Goal: Check status: Check status

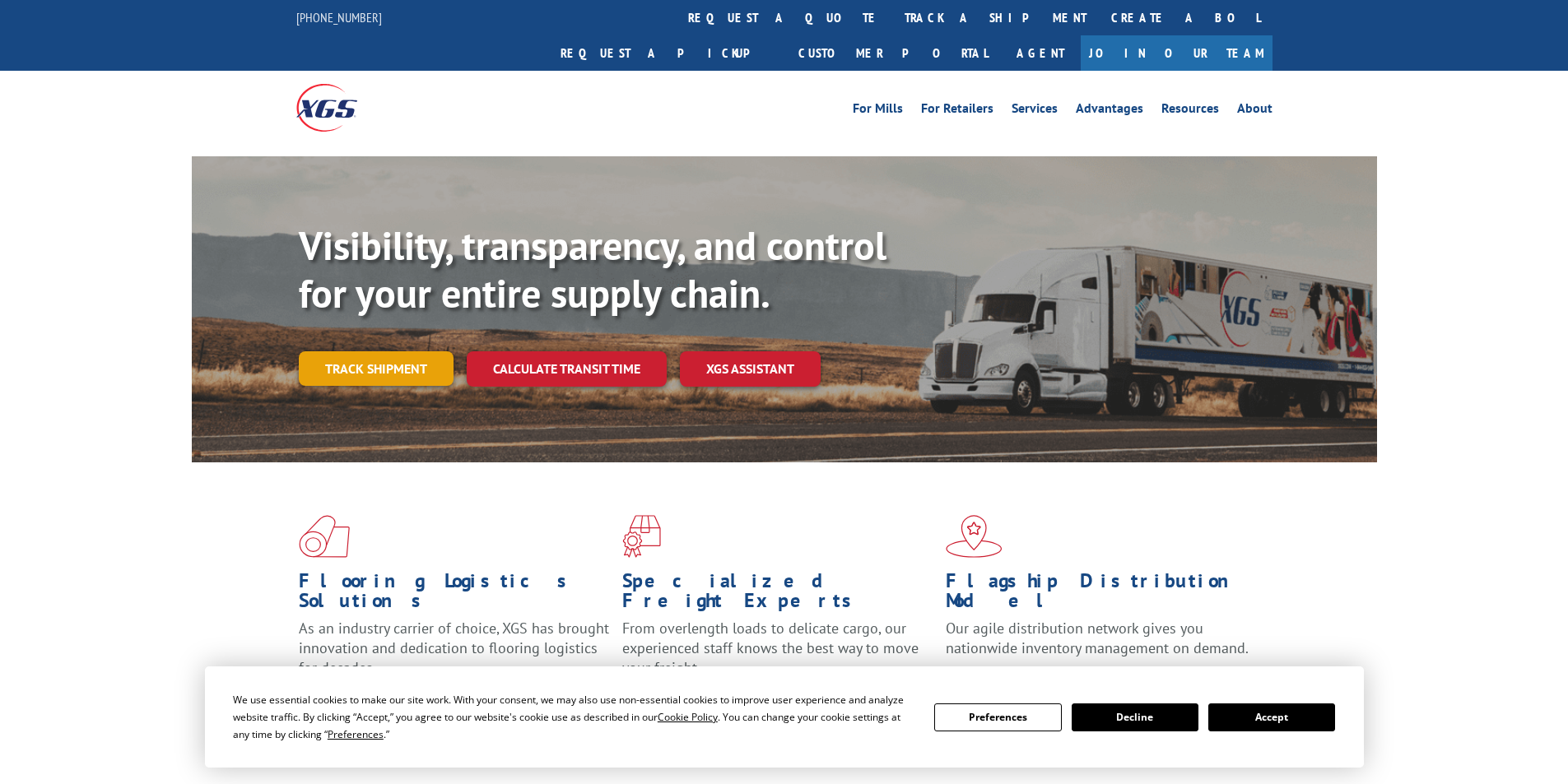
click at [389, 352] on link "Track shipment" at bounding box center [375, 369] width 154 height 35
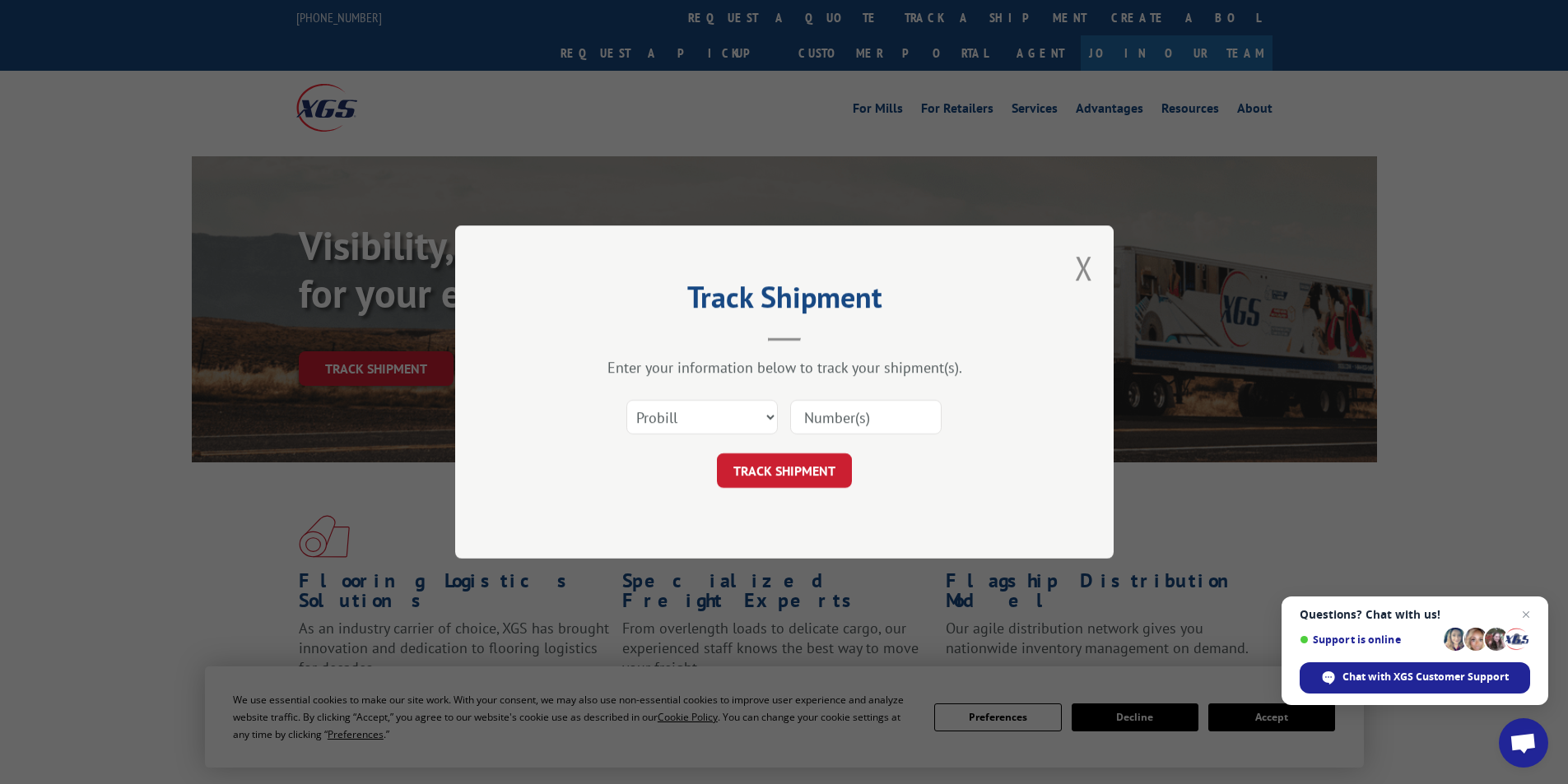
paste input "12970539"
type input "12970539"
click at [774, 470] on button "TRACK SHIPMENT" at bounding box center [784, 471] width 135 height 35
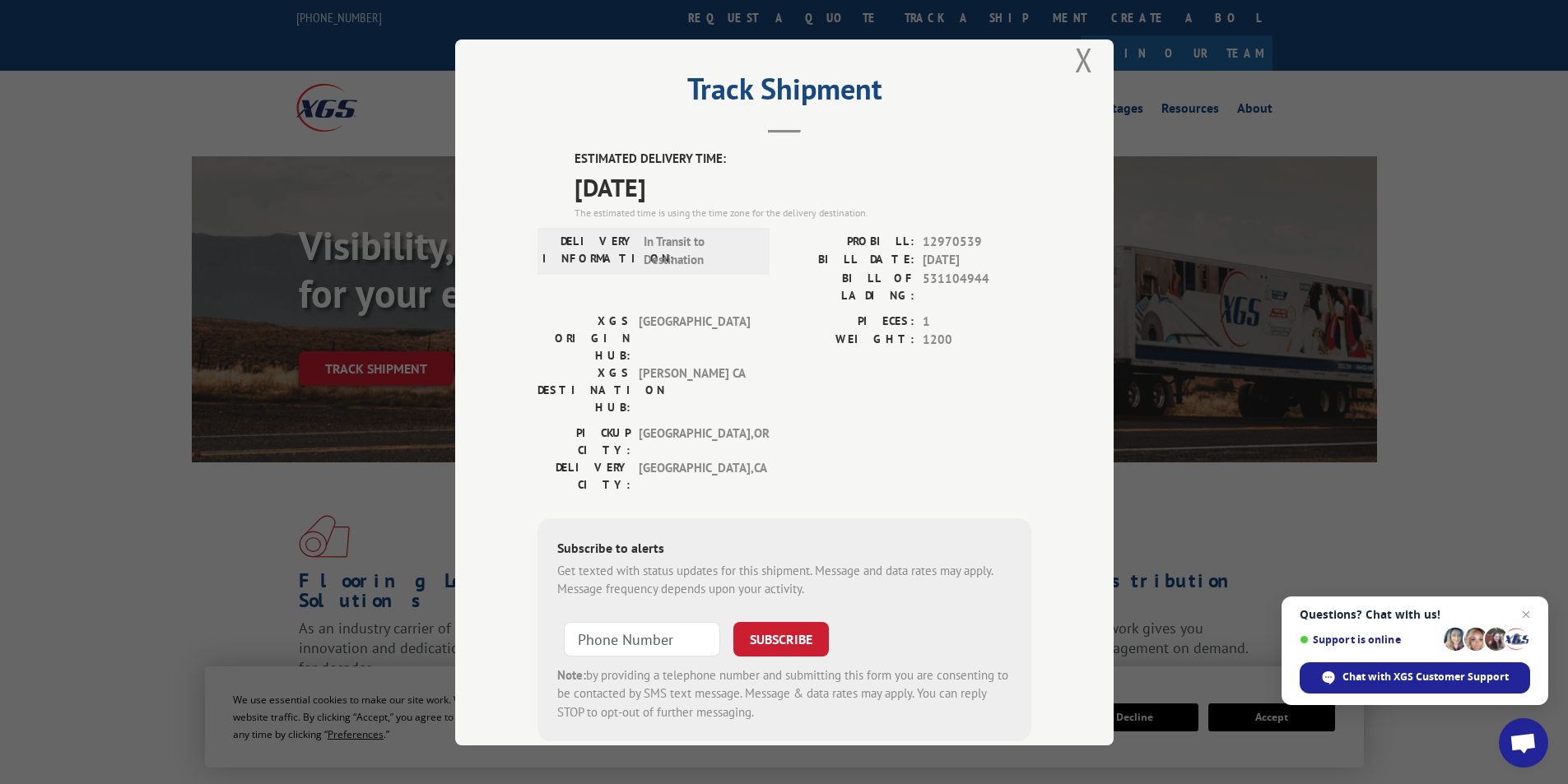
scroll to position [35, 0]
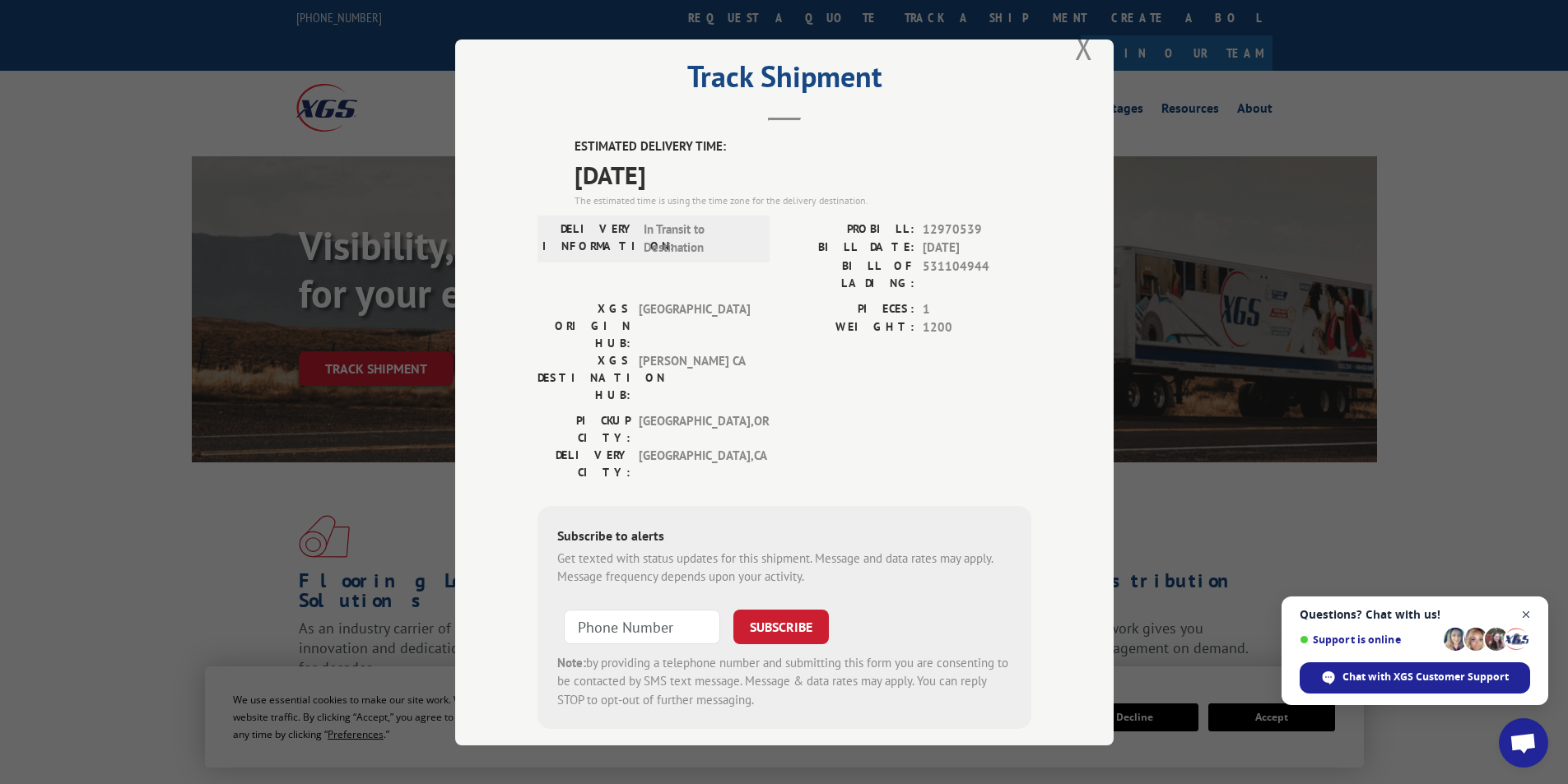
click at [1531, 617] on span "Close chat" at bounding box center [1527, 616] width 21 height 21
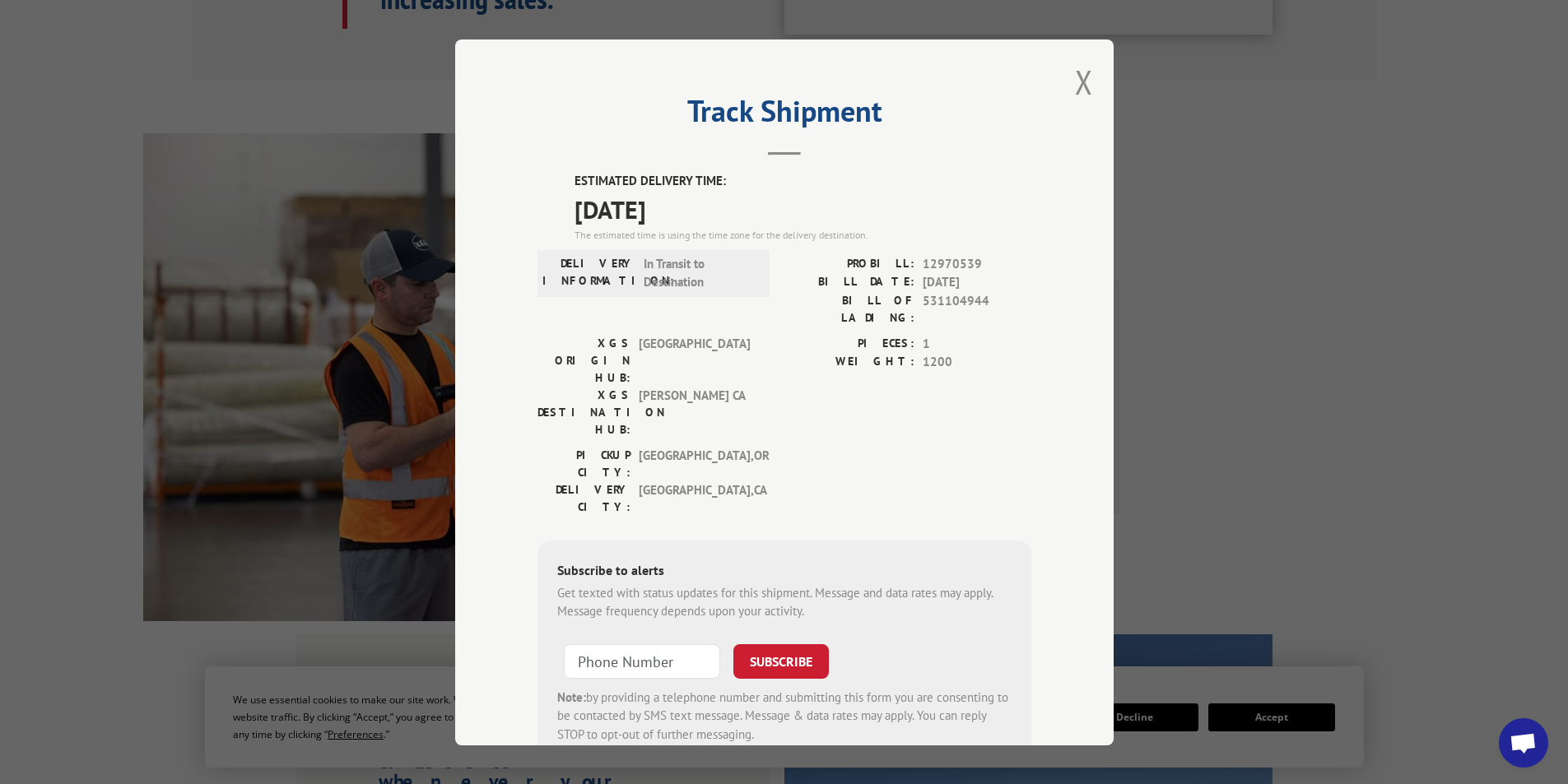
scroll to position [659, 0]
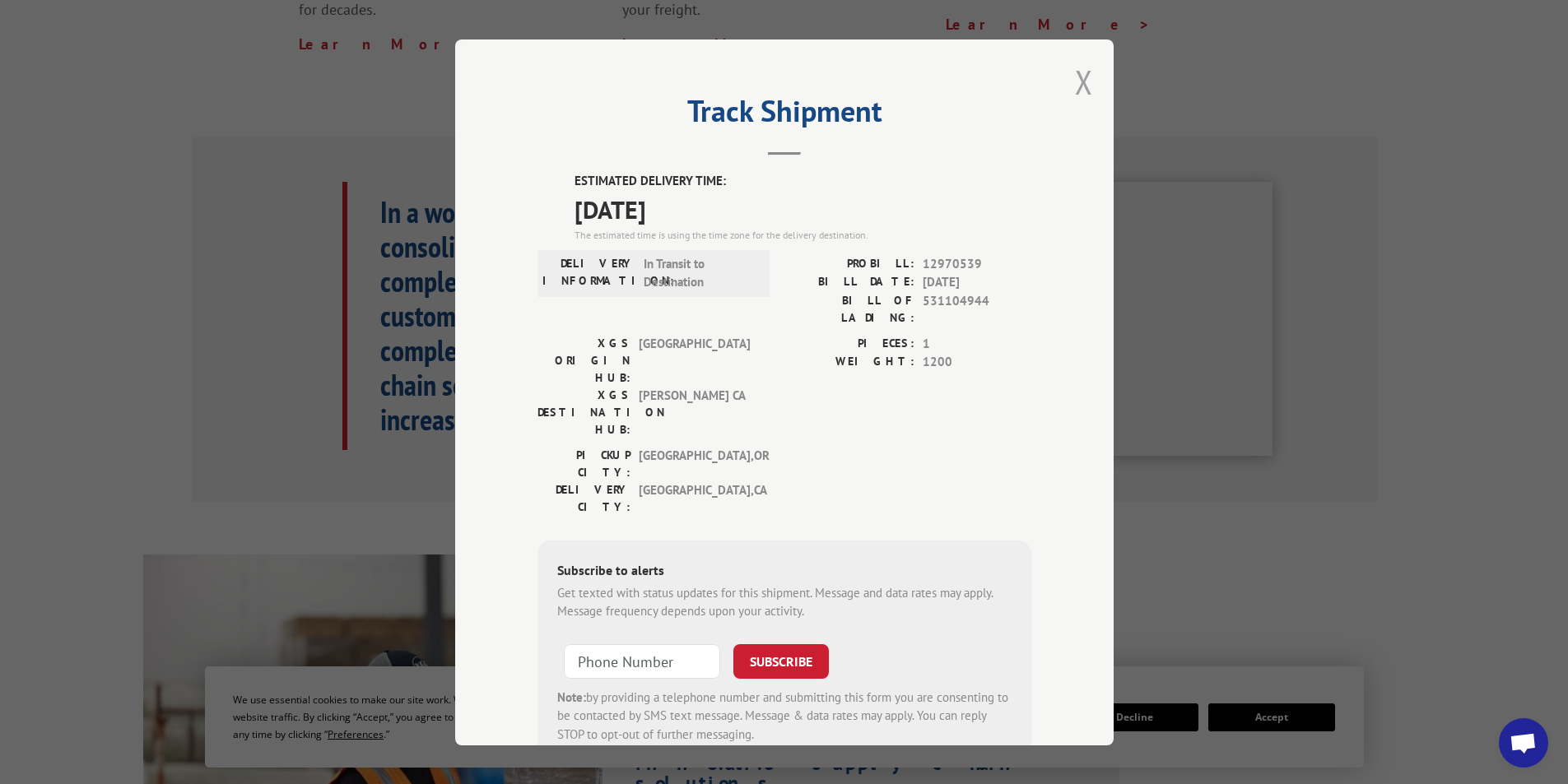
click at [1075, 83] on button "Close modal" at bounding box center [1083, 81] width 18 height 44
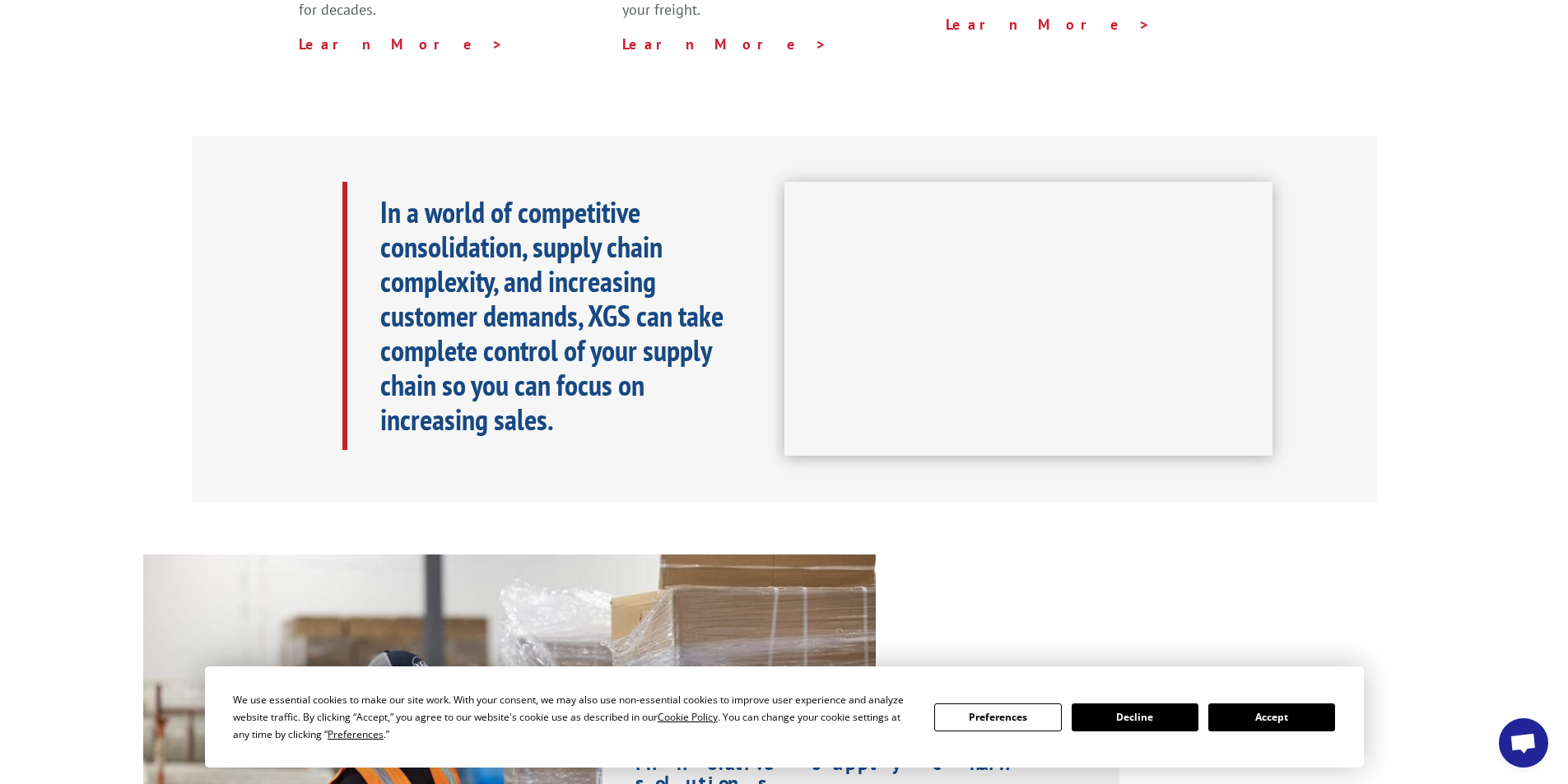
scroll to position [0, 0]
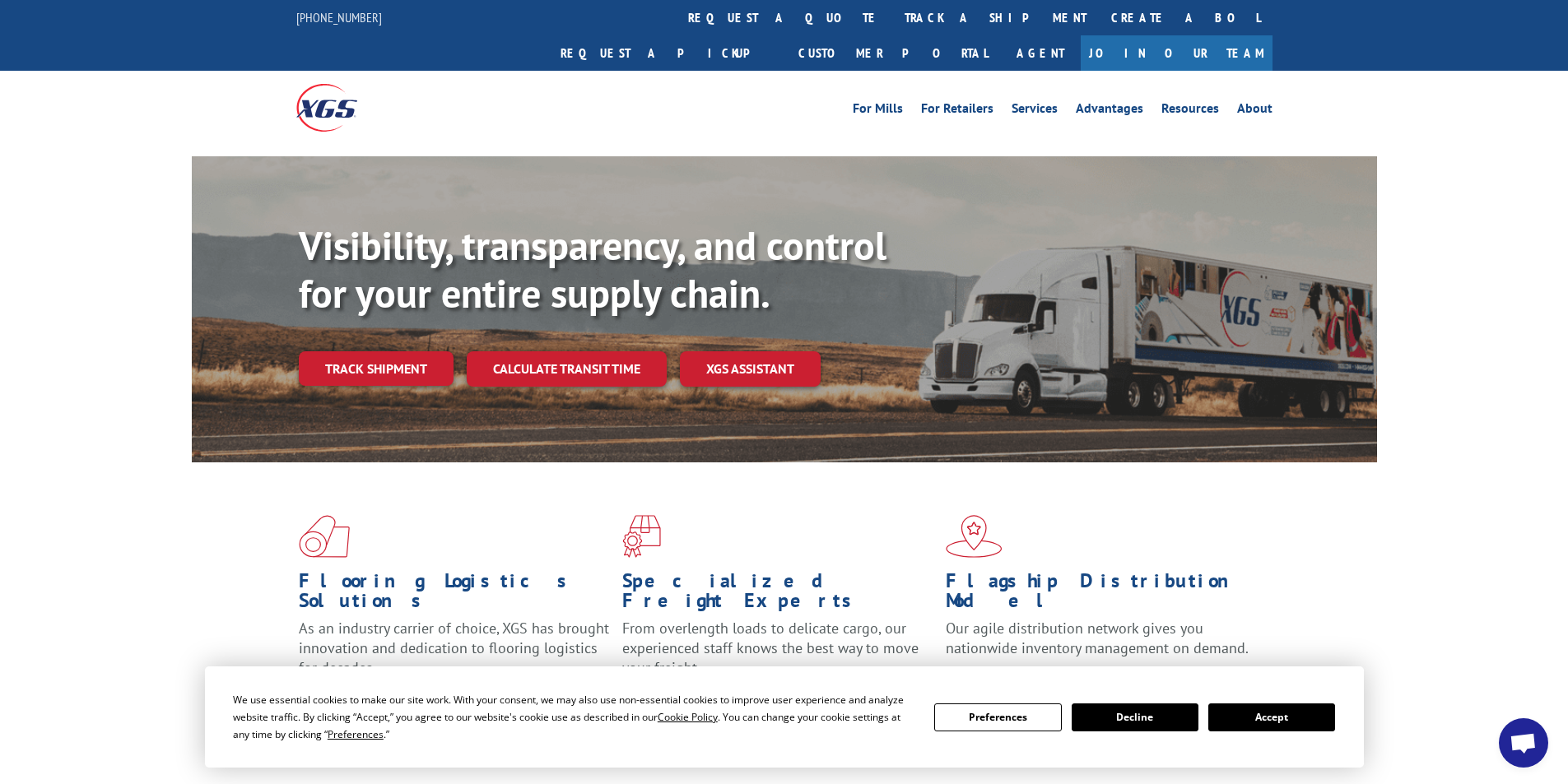
click at [1276, 713] on button "Accept" at bounding box center [1271, 718] width 126 height 28
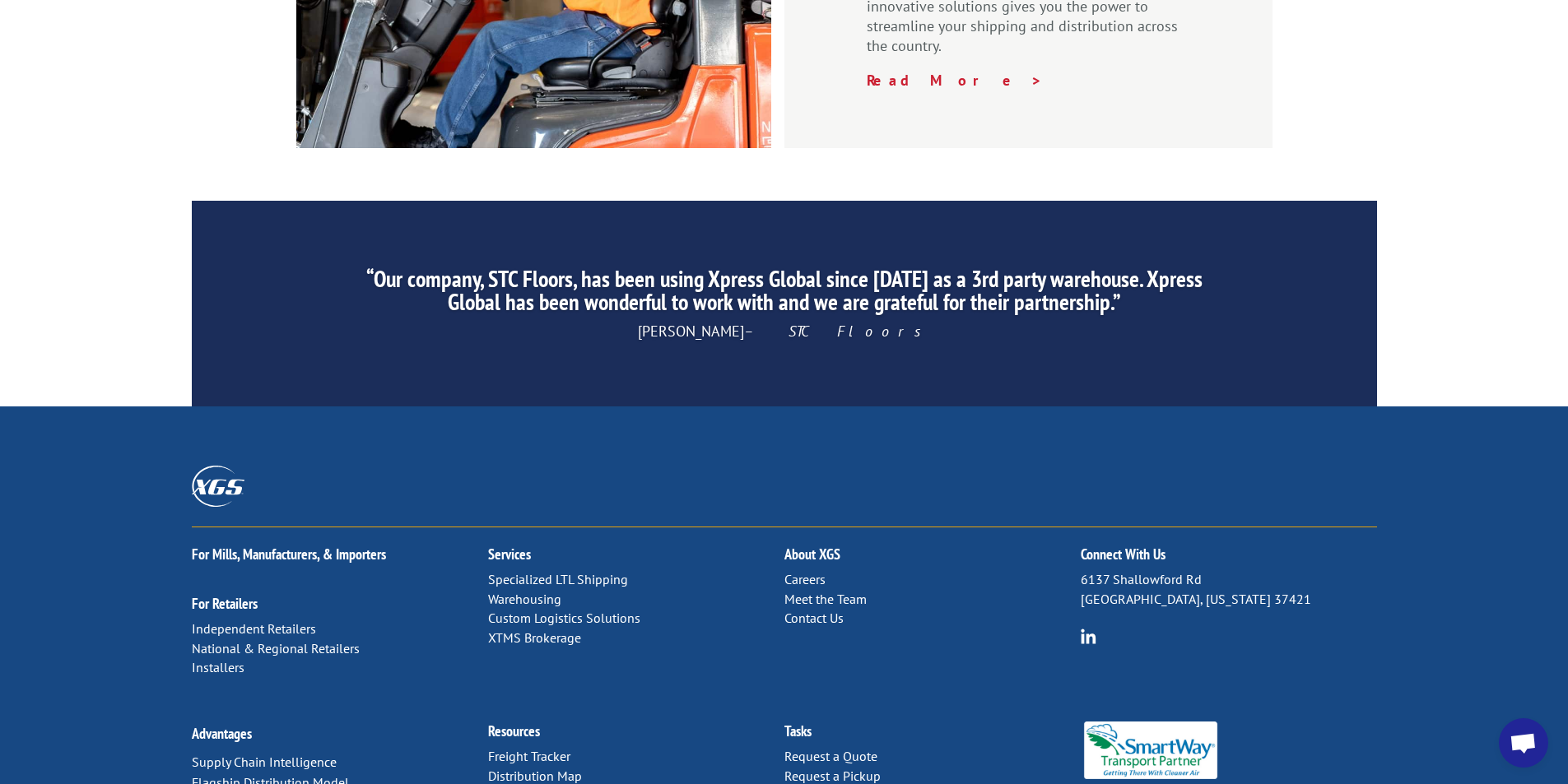
scroll to position [2474, 0]
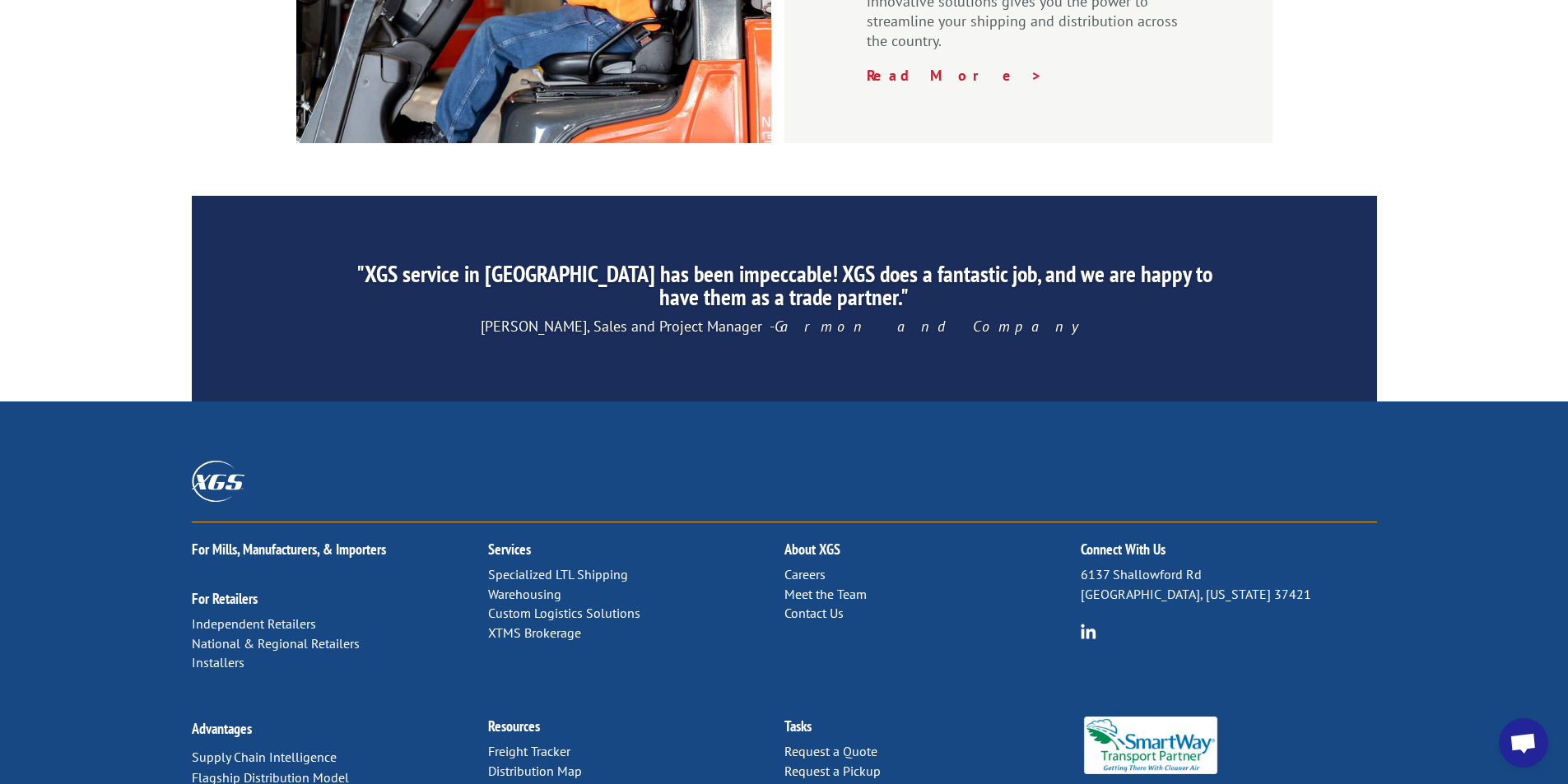
click at [815, 605] on link "Contact Us" at bounding box center [813, 614] width 59 height 17
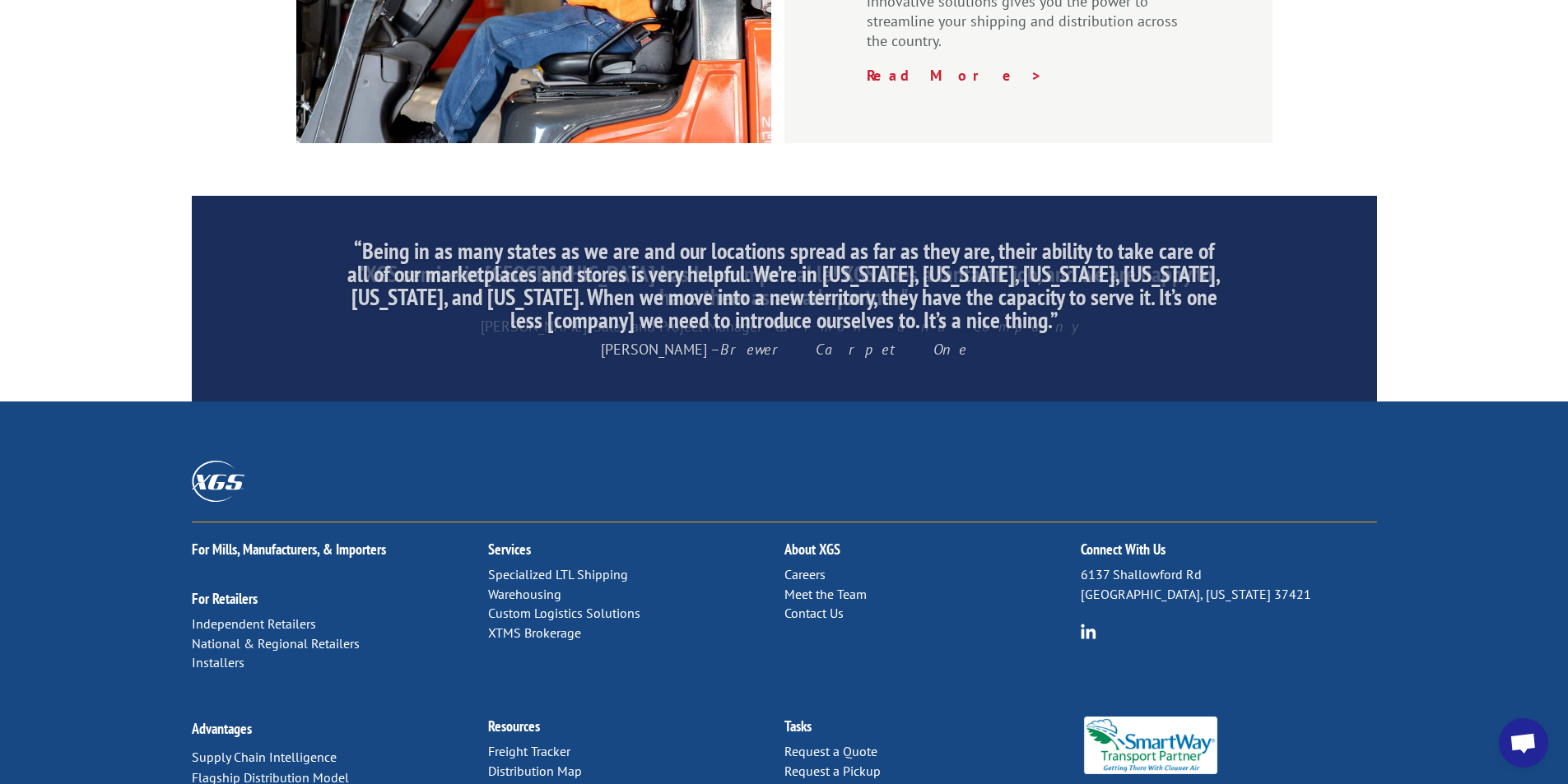
scroll to position [0, 0]
